Goal: Check status: Check status

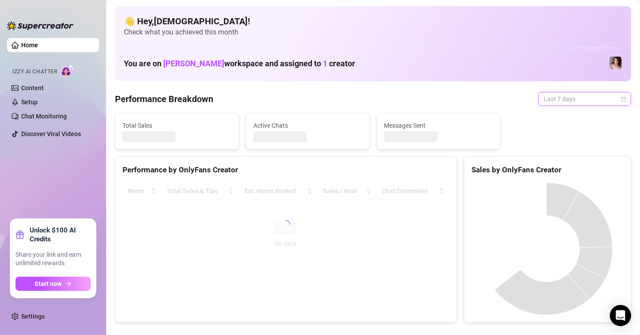
click at [620, 99] on div "Last 7 days" at bounding box center [584, 99] width 93 height 14
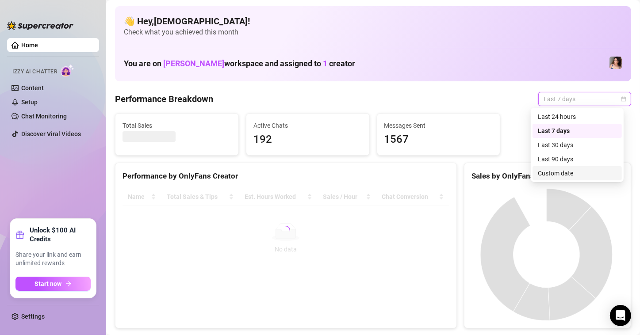
click at [565, 175] on div "Custom date" at bounding box center [577, 174] width 79 height 10
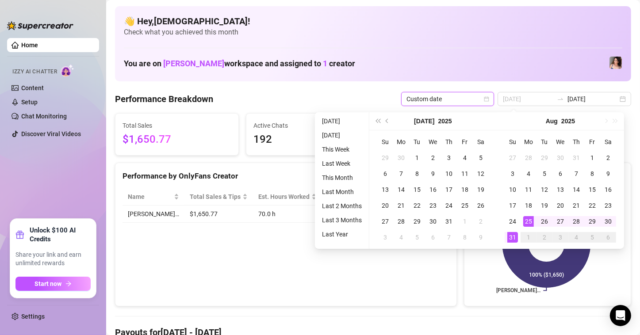
type input "[DATE]"
drag, startPoint x: 531, startPoint y: 222, endPoint x: 517, endPoint y: 231, distance: 16.3
click at [531, 222] on div "25" at bounding box center [528, 221] width 11 height 11
click at [512, 234] on div "31" at bounding box center [512, 237] width 11 height 11
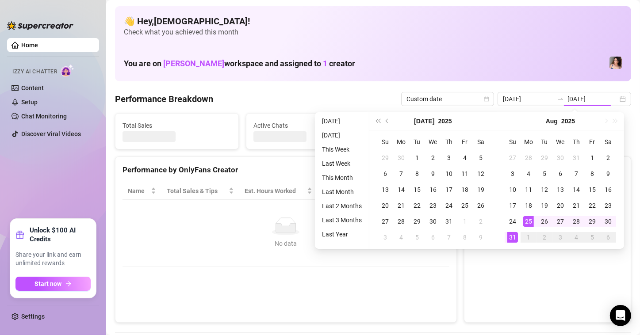
type input "[DATE]"
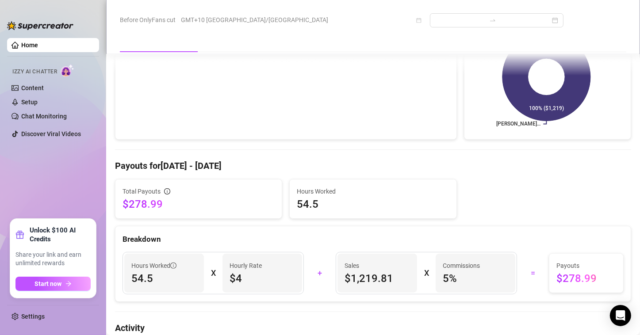
scroll to position [177, 0]
